Goal: Task Accomplishment & Management: Use online tool/utility

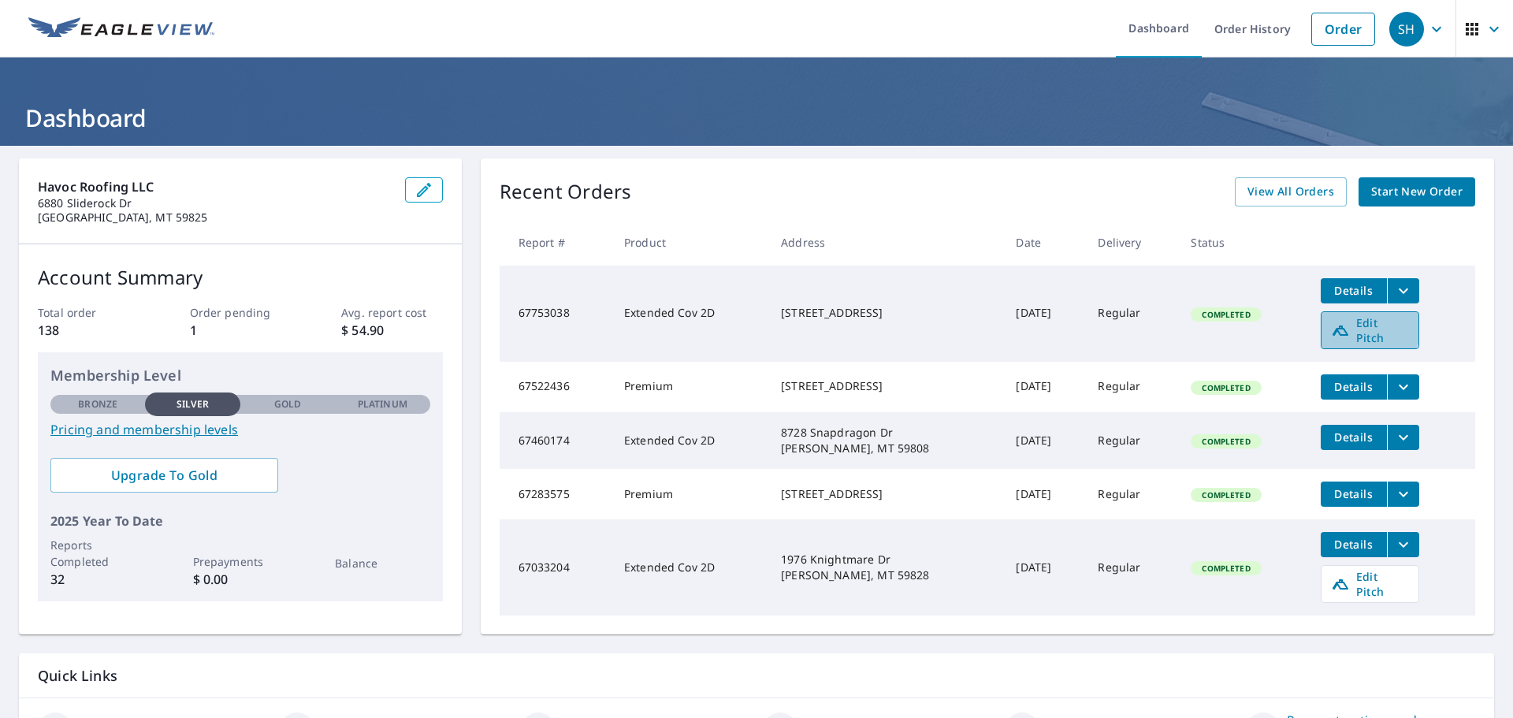
click at [1346, 325] on span "Edit Pitch" at bounding box center [1370, 330] width 78 height 30
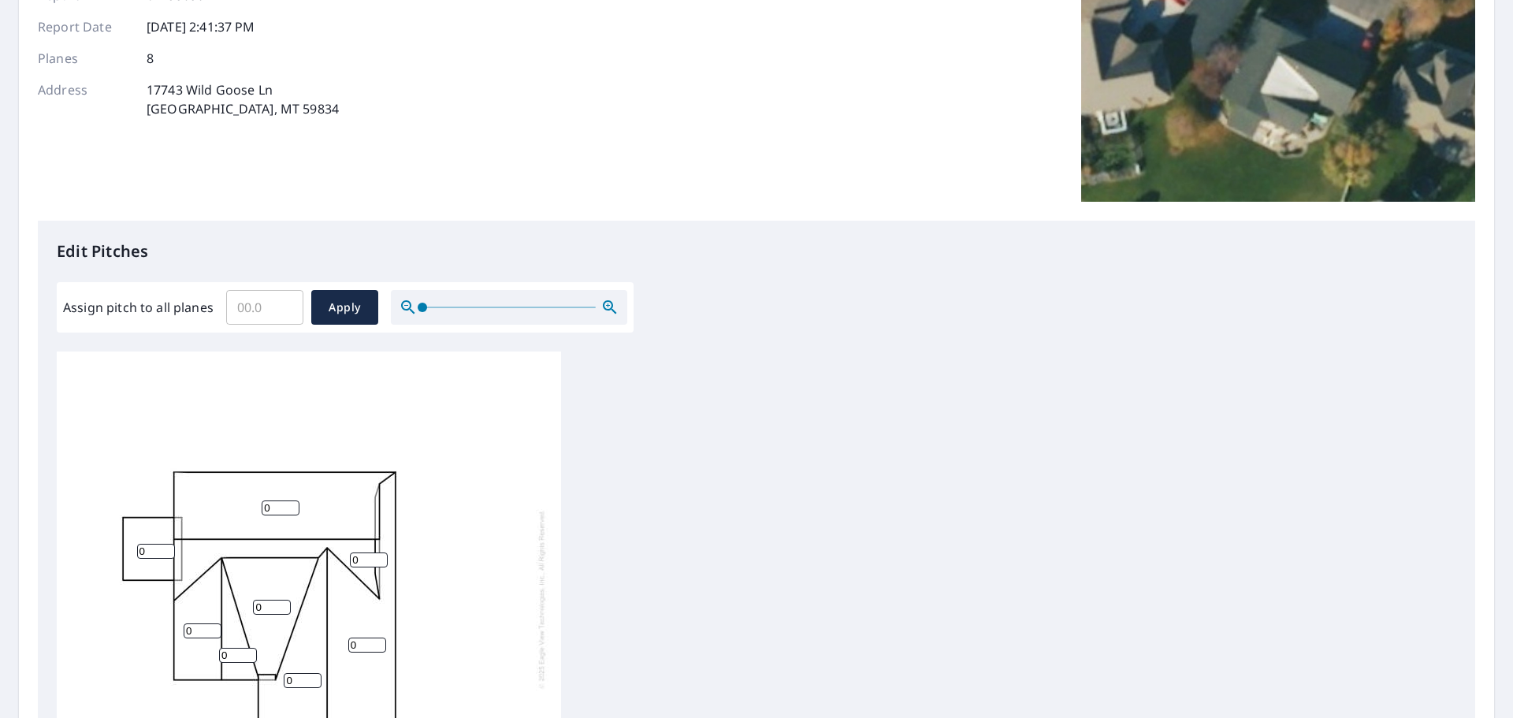
scroll to position [315, 0]
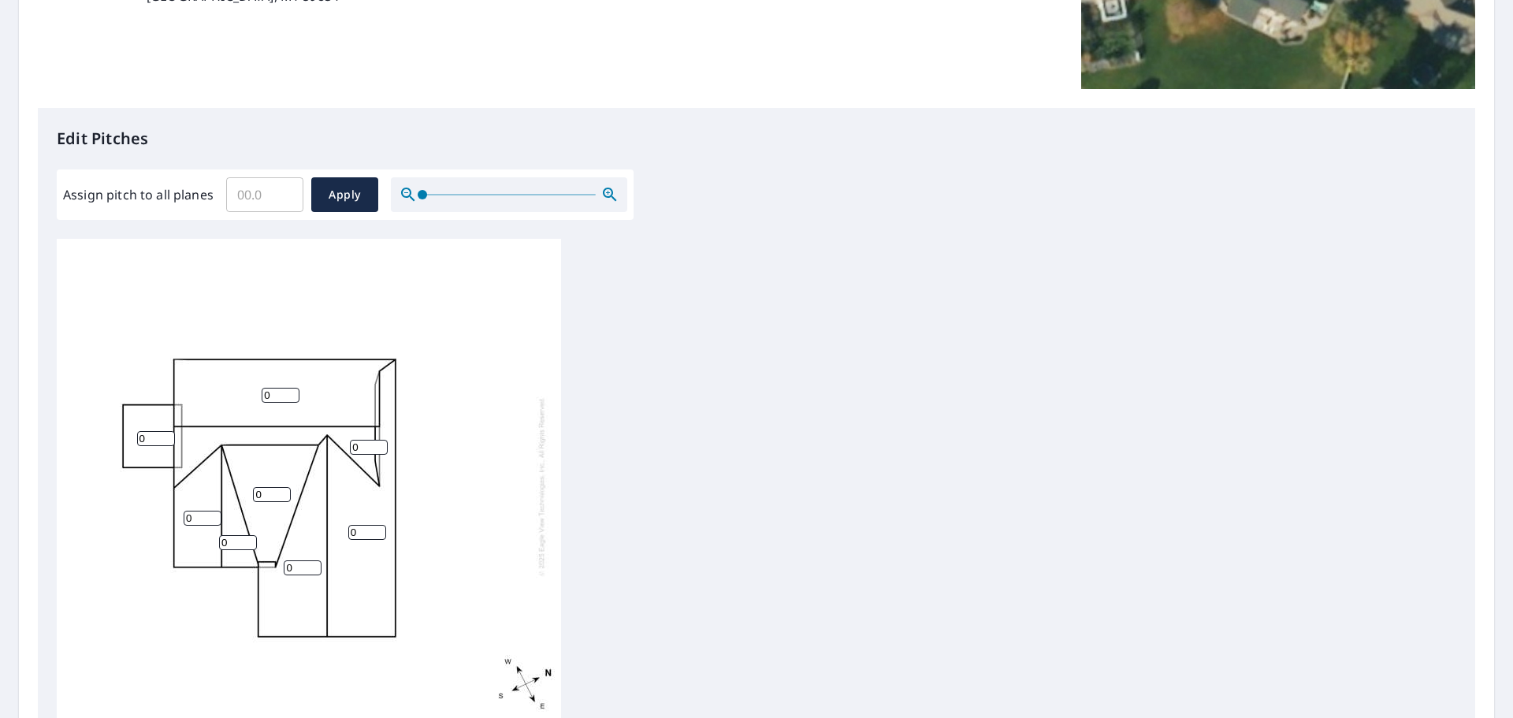
click at [272, 494] on input "0" at bounding box center [272, 494] width 38 height 15
type input "2"
click at [228, 540] on input "0" at bounding box center [238, 542] width 38 height 15
type input "4"
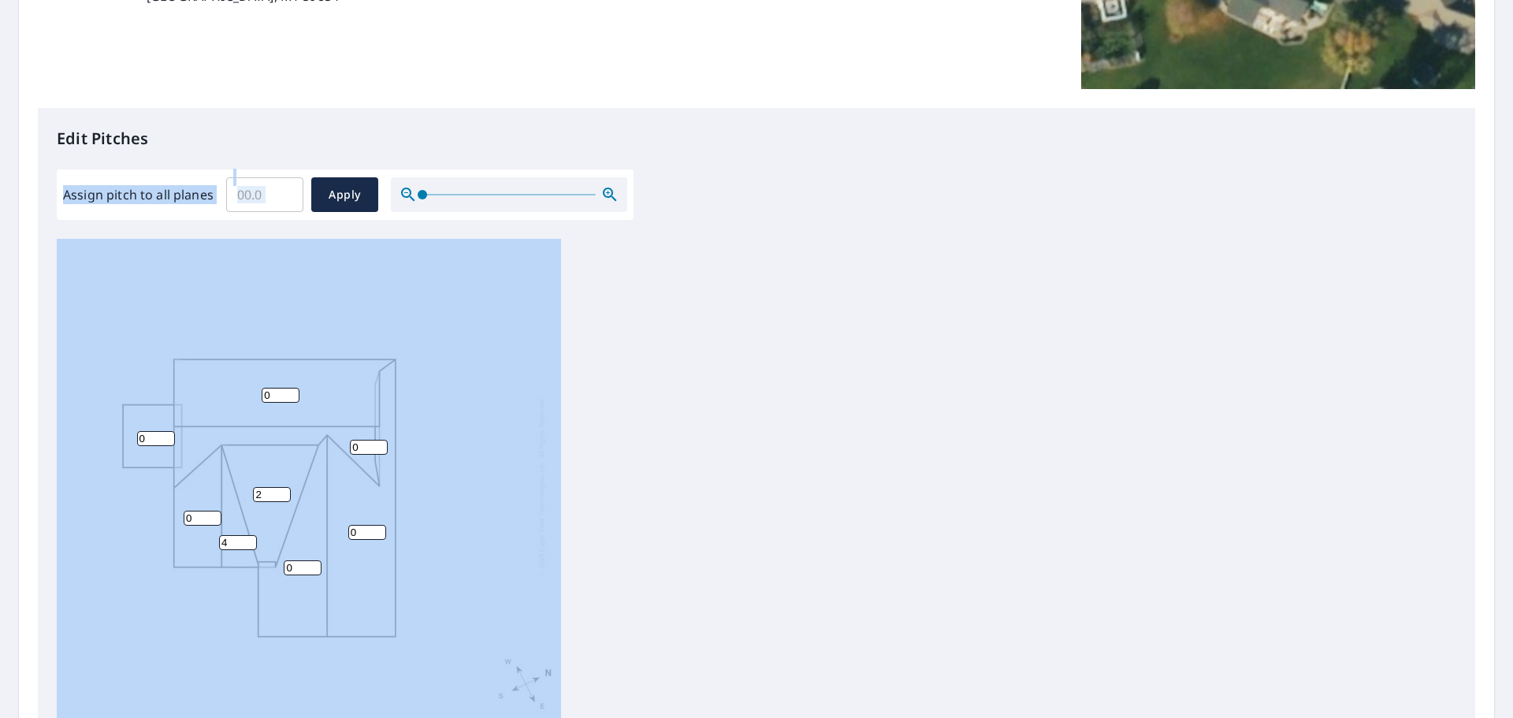
drag, startPoint x: 825, startPoint y: 170, endPoint x: 824, endPoint y: 214, distance: 44.1
click at [824, 214] on div "Edit Pitches Assign pitch to all planes ​ Apply 0 0 0 2 0 0 0 4" at bounding box center [756, 430] width 1437 height 644
click at [805, 233] on div "Edit Pitches Assign pitch to all planes ​ Apply 0 0 0 2 0 0 0 4" at bounding box center [756, 430] width 1437 height 644
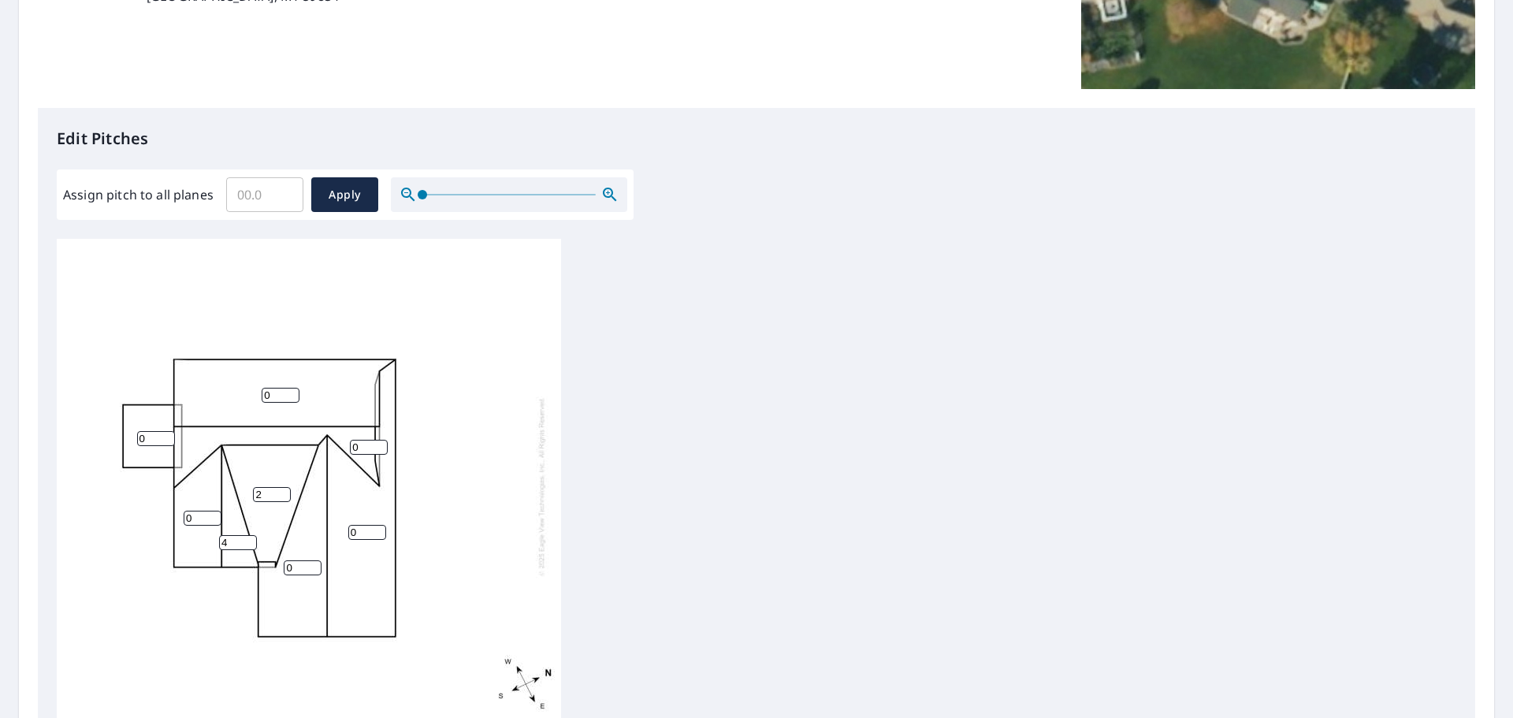
click at [262, 196] on input "Assign pitch to all planes" at bounding box center [264, 195] width 77 height 44
type input "5"
click at [333, 196] on span "Apply" at bounding box center [345, 195] width 42 height 20
type input "5"
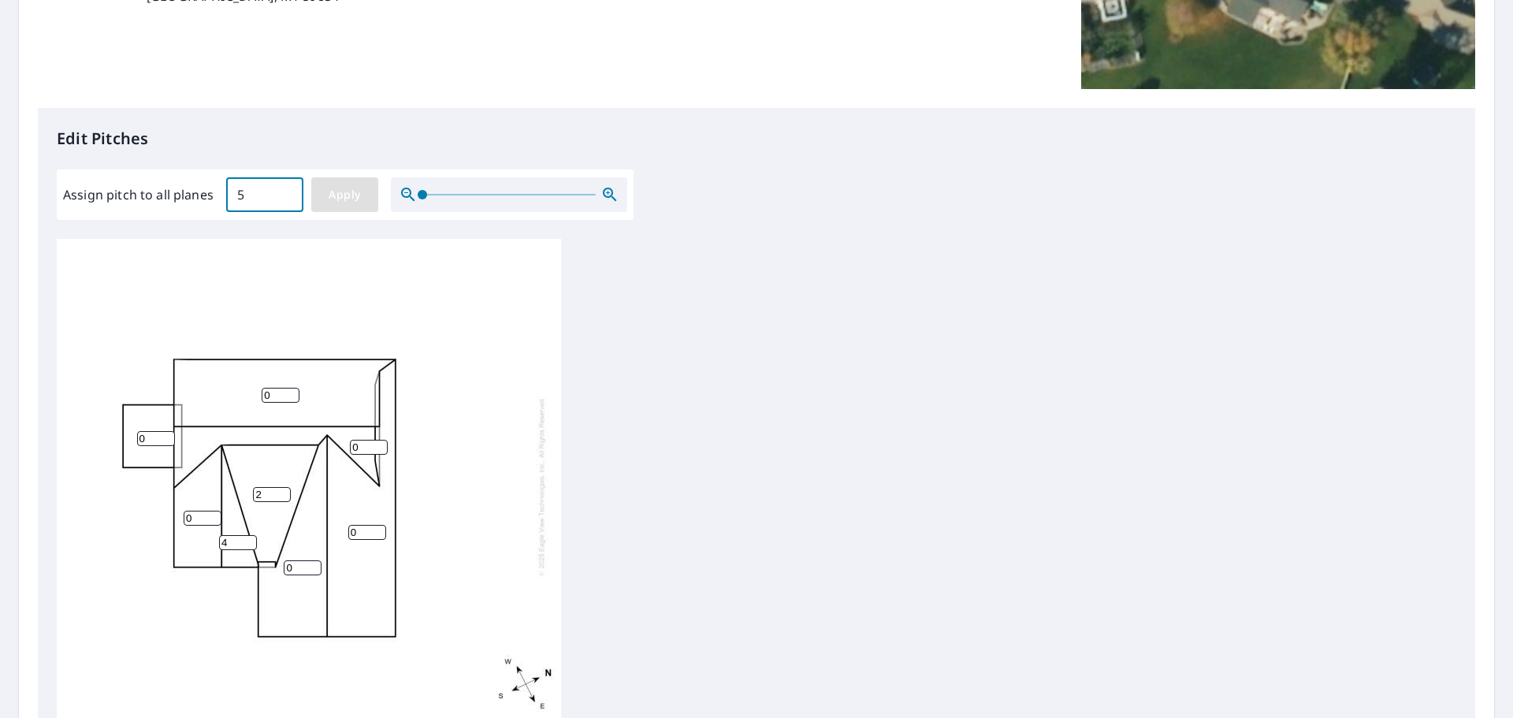
type input "5"
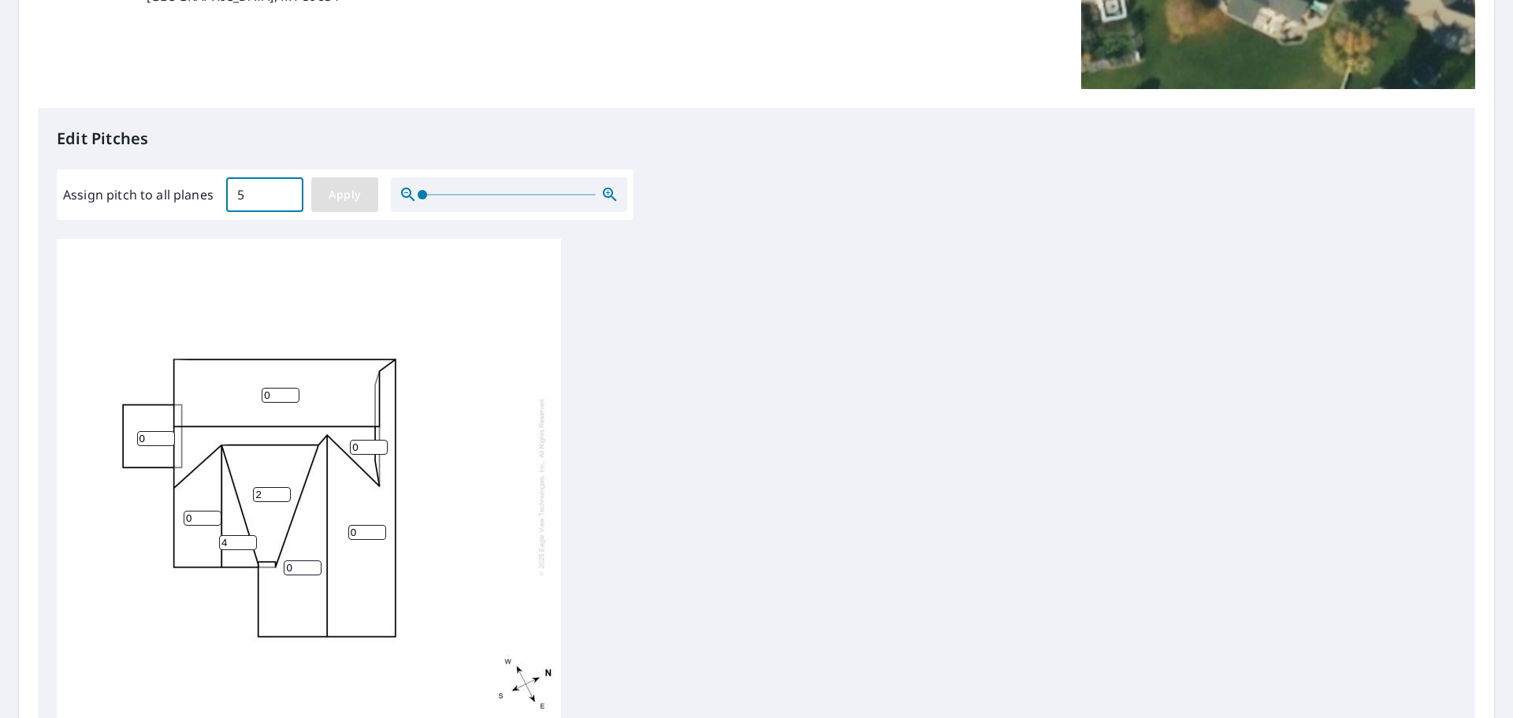
type input "5"
click at [266, 489] on input "5" at bounding box center [272, 494] width 38 height 15
type input "2"
type input "1"
click at [147, 436] on input "5" at bounding box center [156, 438] width 38 height 15
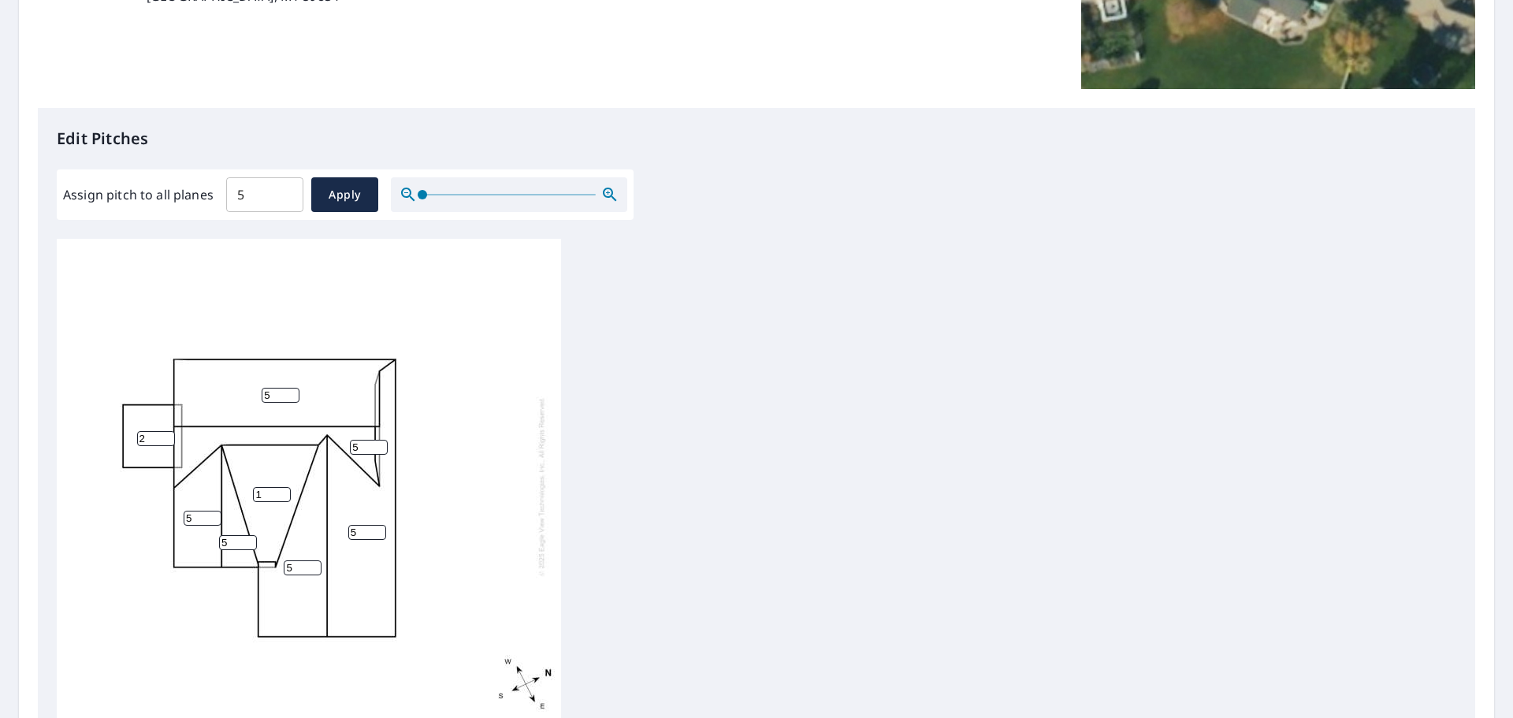
type input "2"
click at [488, 389] on div "5 5 5 1 5 5 2 5" at bounding box center [309, 486] width 504 height 495
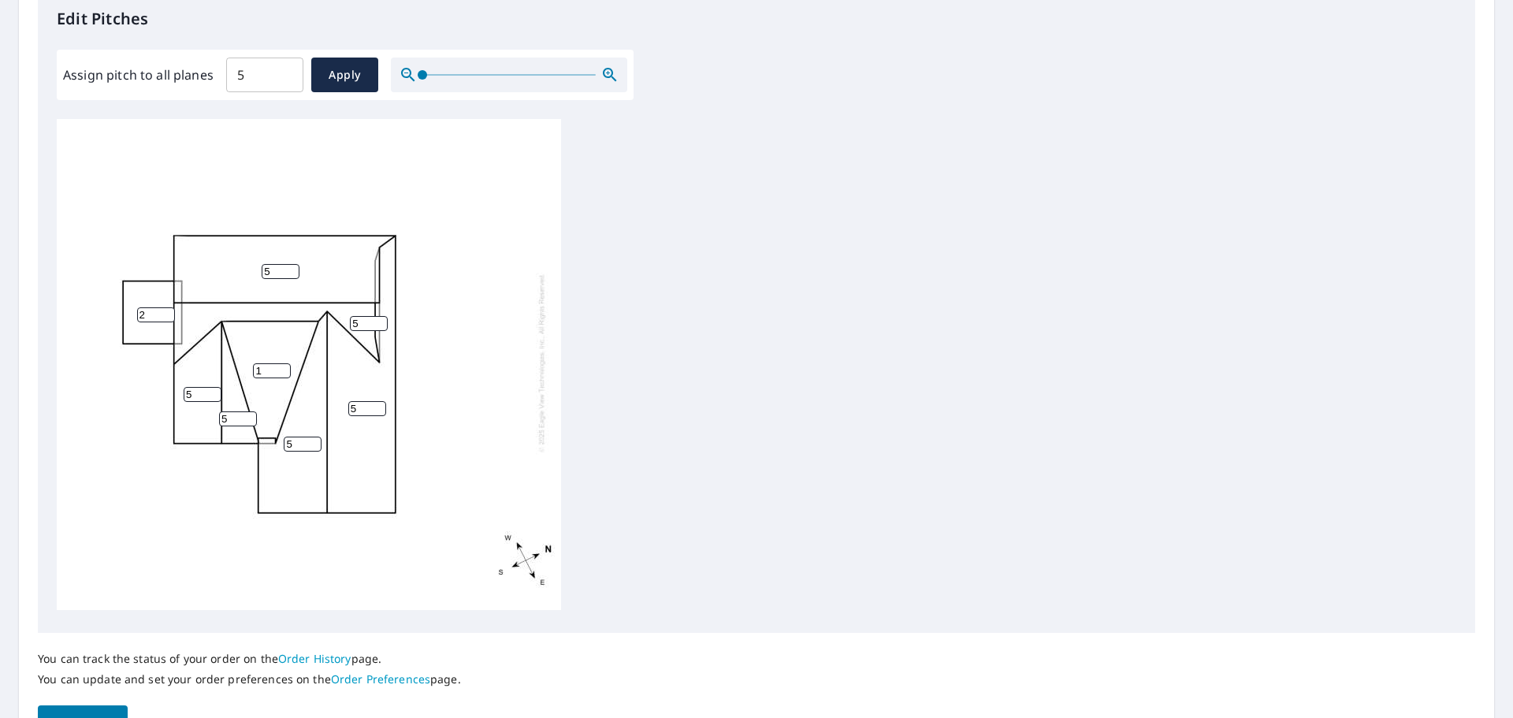
scroll to position [529, 0]
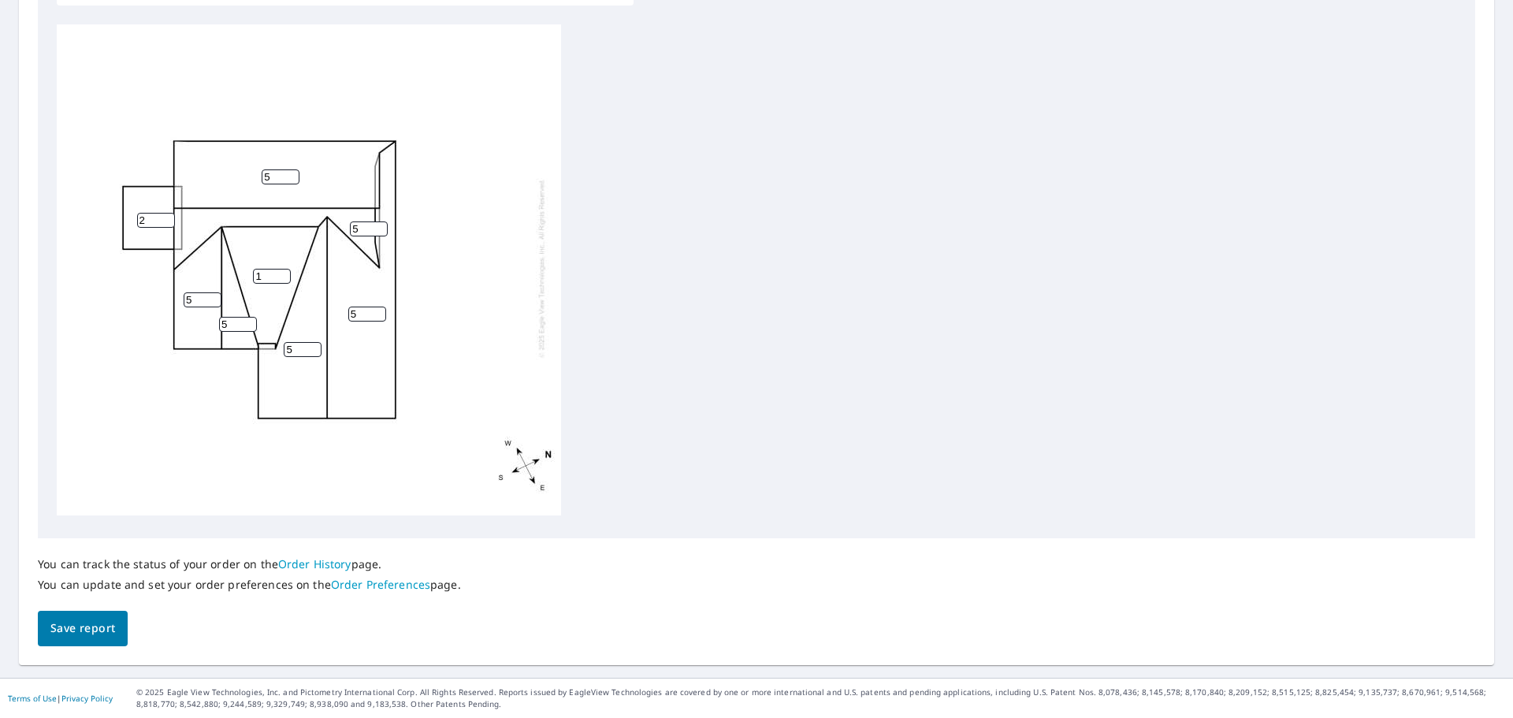
click at [104, 642] on button "Save report" at bounding box center [83, 628] width 90 height 35
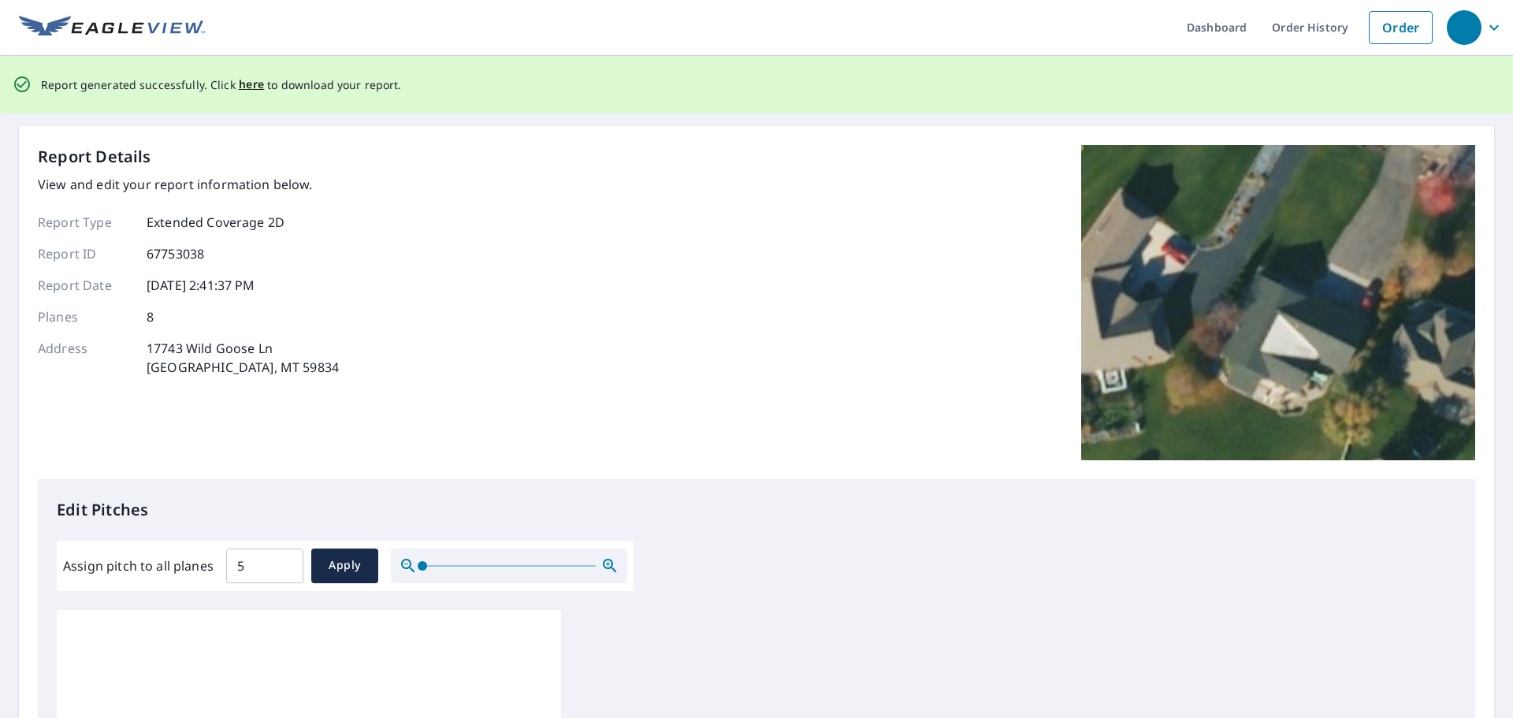
scroll to position [0, 0]
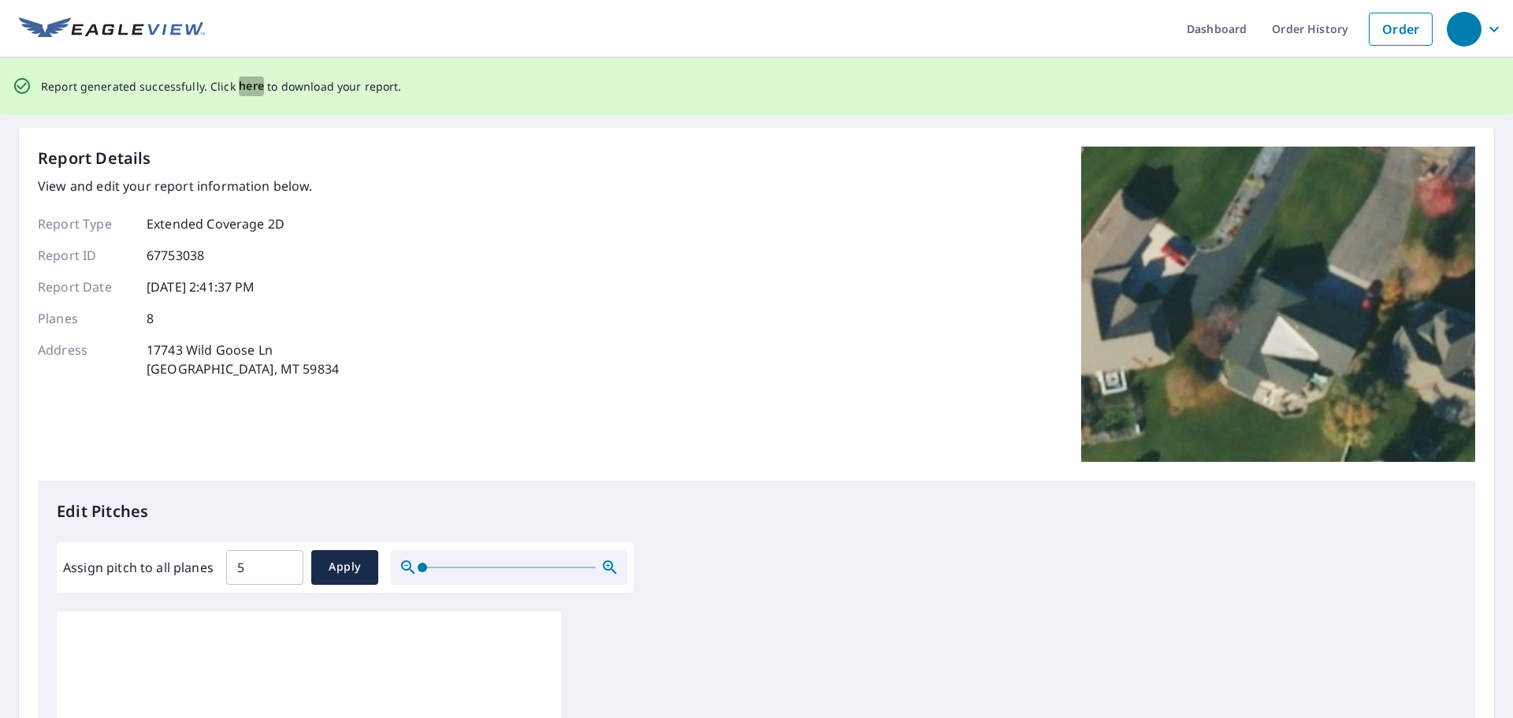
click at [246, 85] on span "here" at bounding box center [252, 86] width 26 height 20
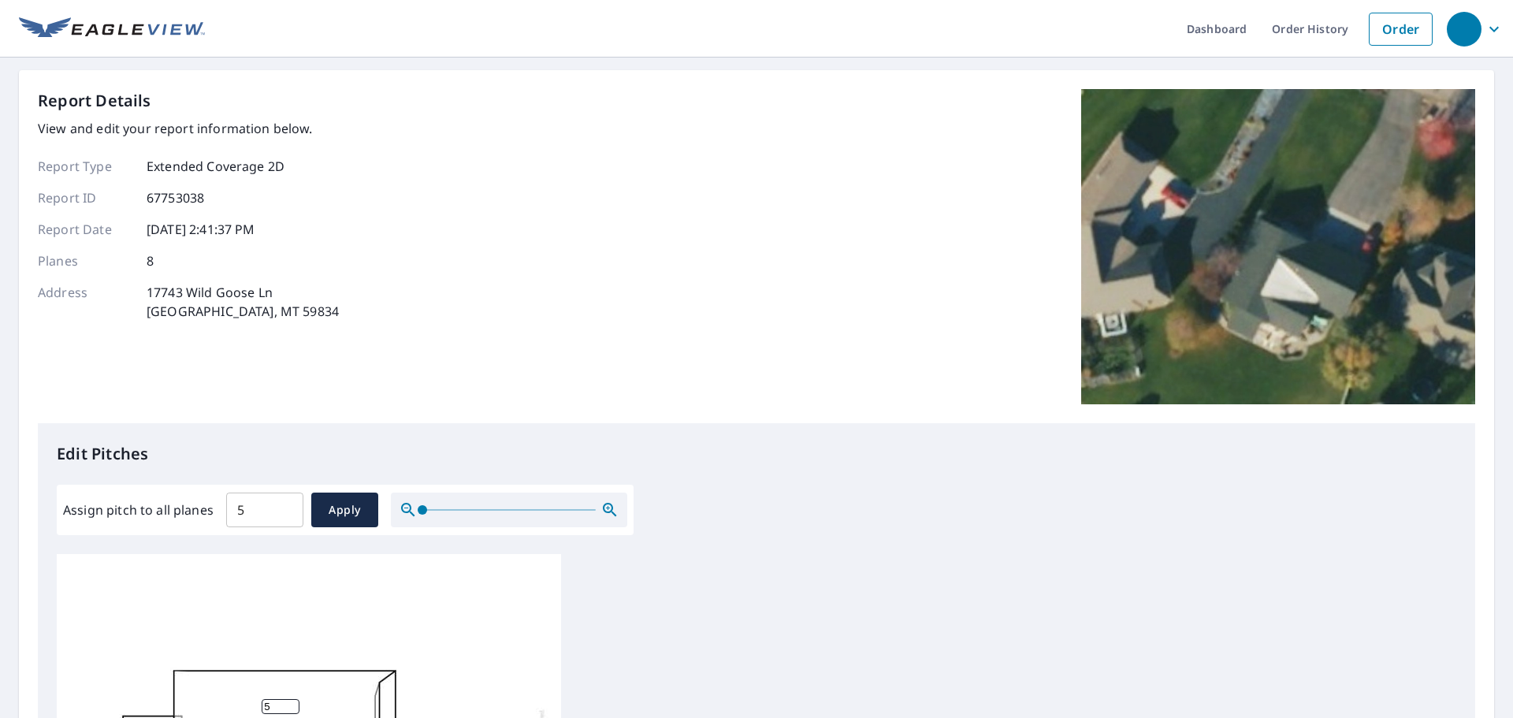
click at [187, 32] on img at bounding box center [112, 29] width 186 height 24
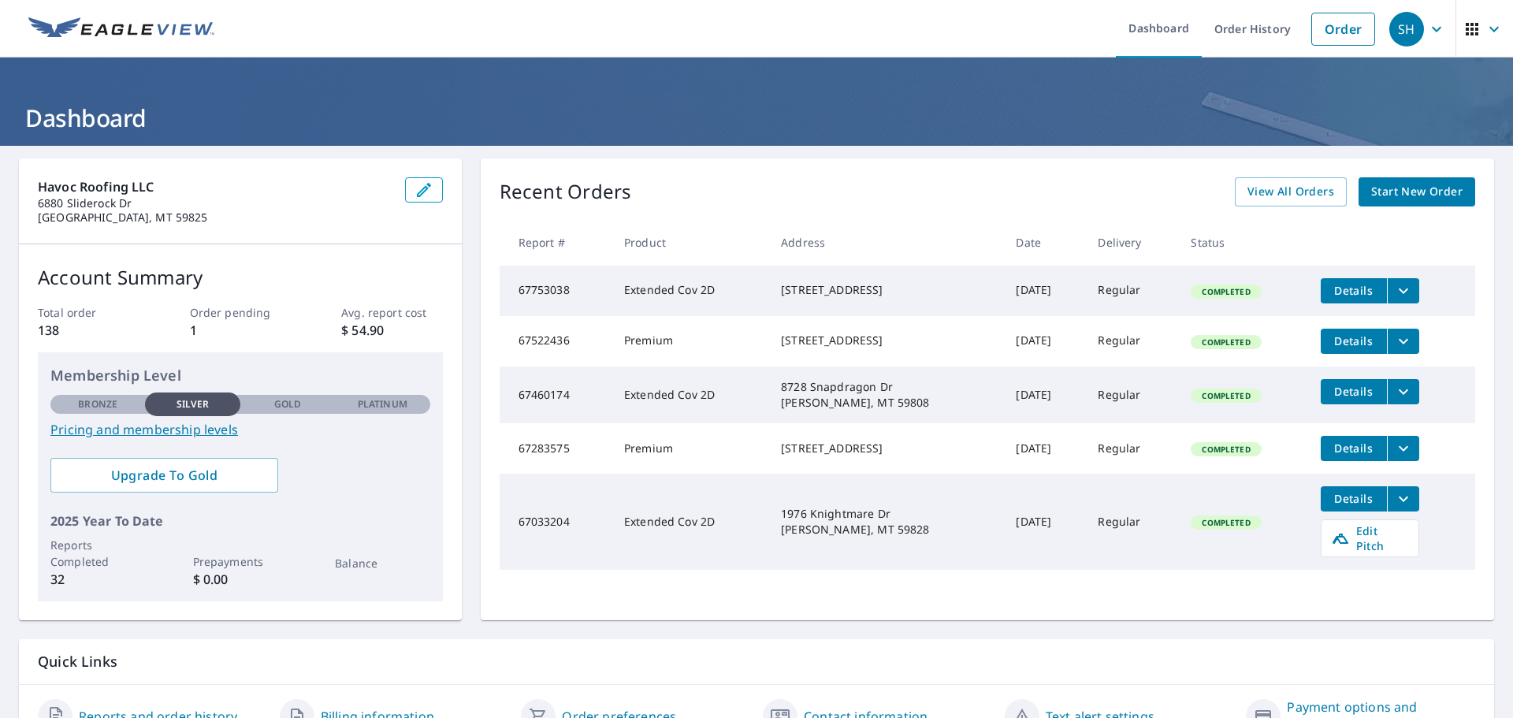
click at [1398, 282] on icon "filesDropdownBtn-67753038" at bounding box center [1403, 290] width 19 height 19
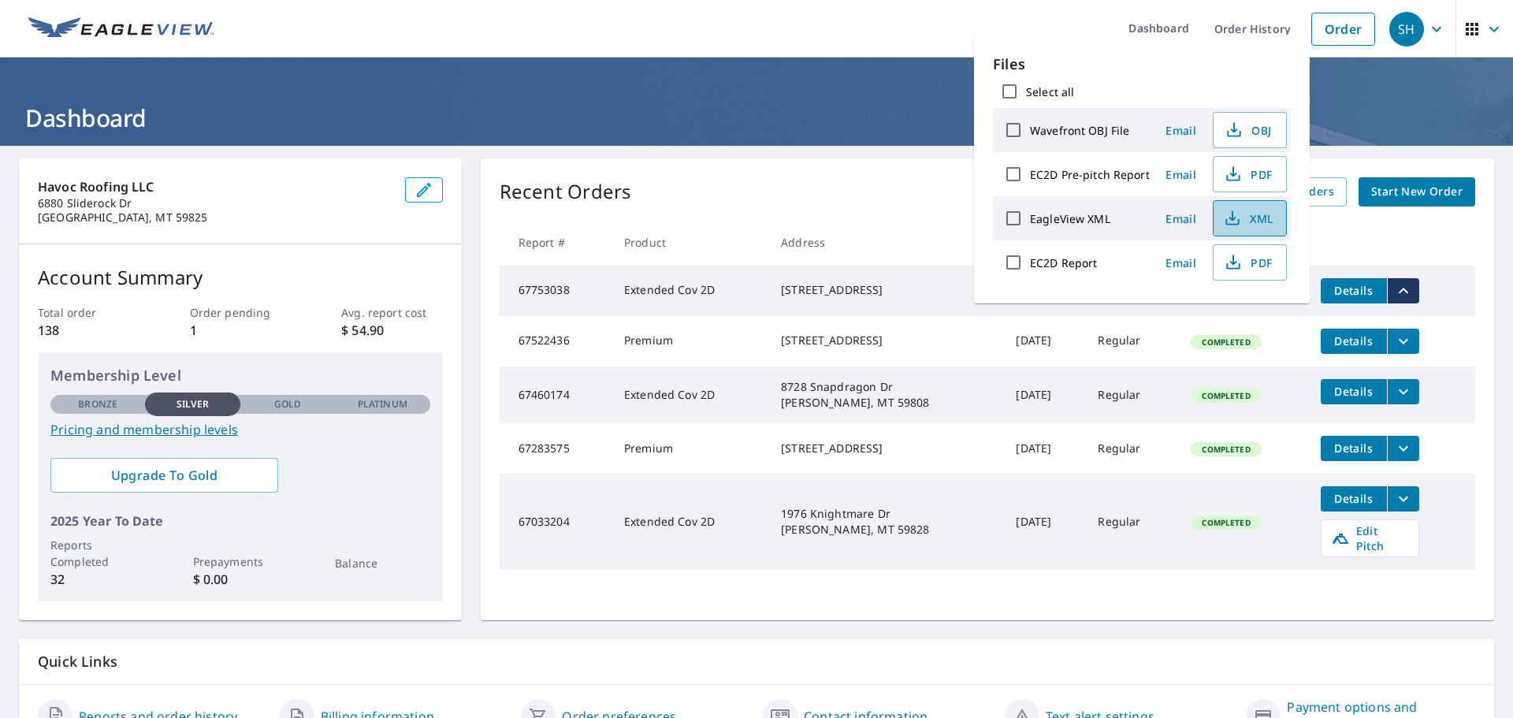
click at [1242, 219] on span "XML" at bounding box center [1248, 218] width 50 height 19
click at [1235, 262] on icon "button" at bounding box center [1233, 262] width 19 height 19
